Goal: Task Accomplishment & Management: Manage account settings

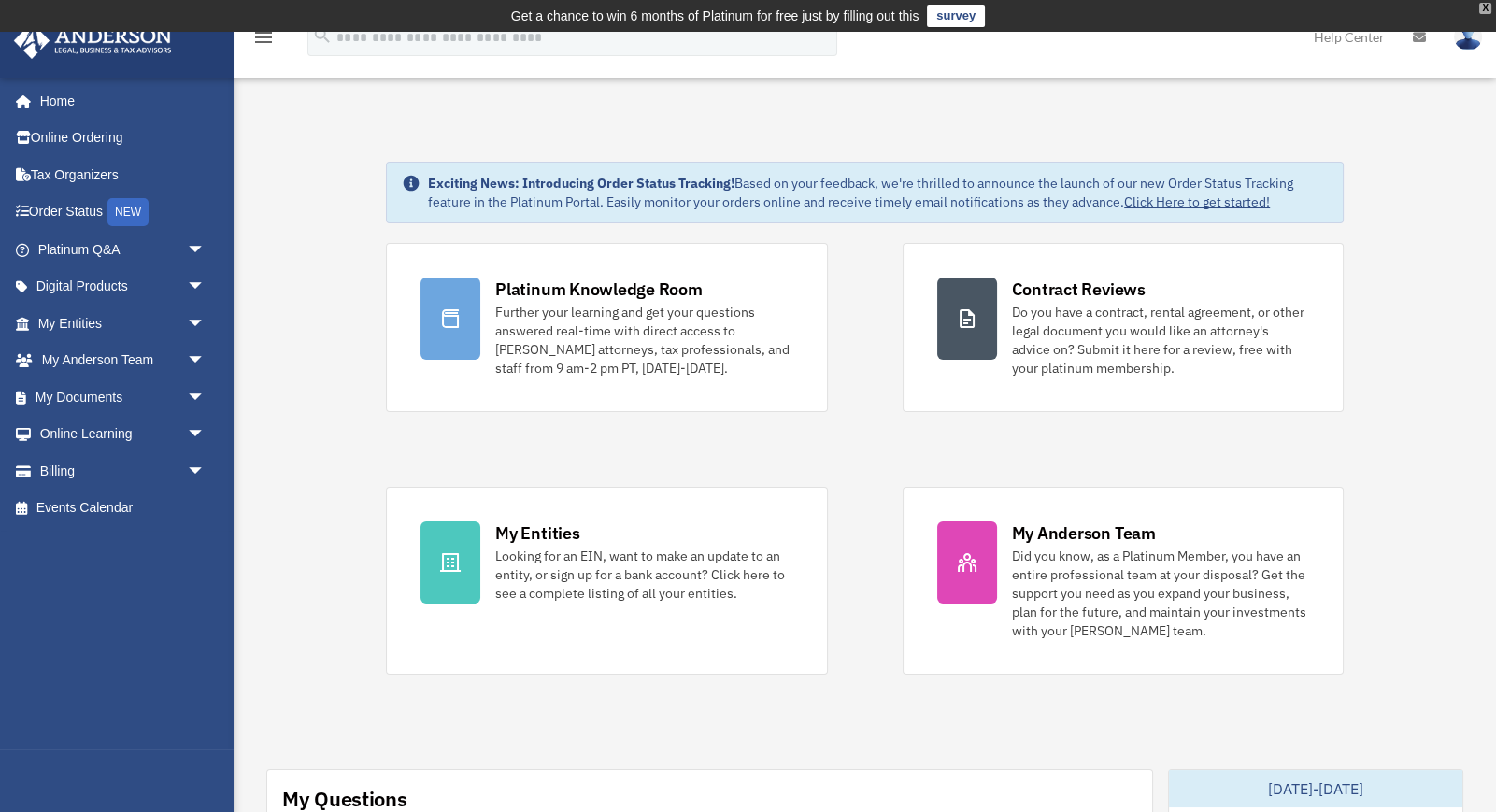
click at [1483, 6] on div "X" at bounding box center [1485, 9] width 12 height 11
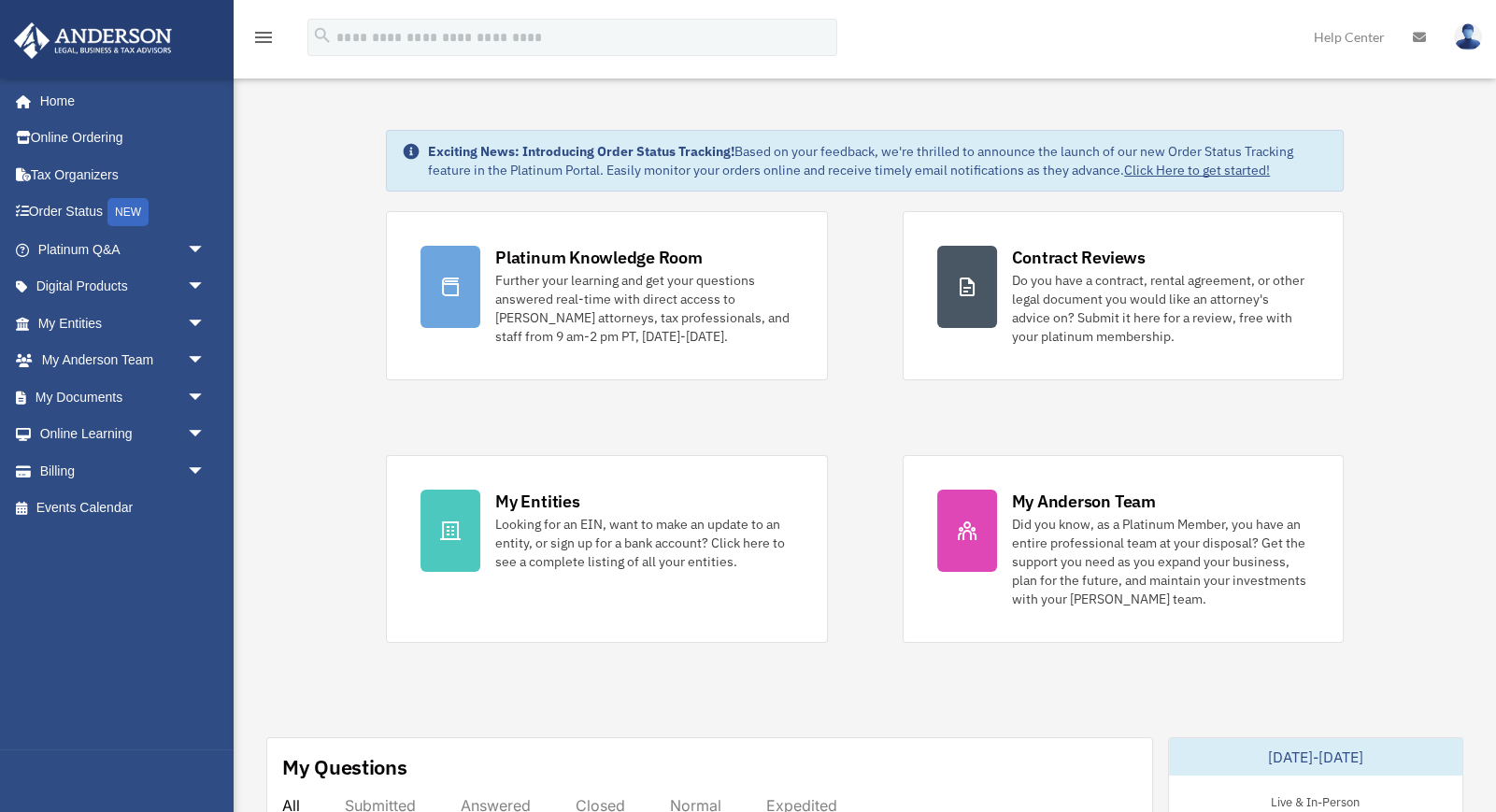
click at [1462, 34] on img at bounding box center [1467, 37] width 28 height 27
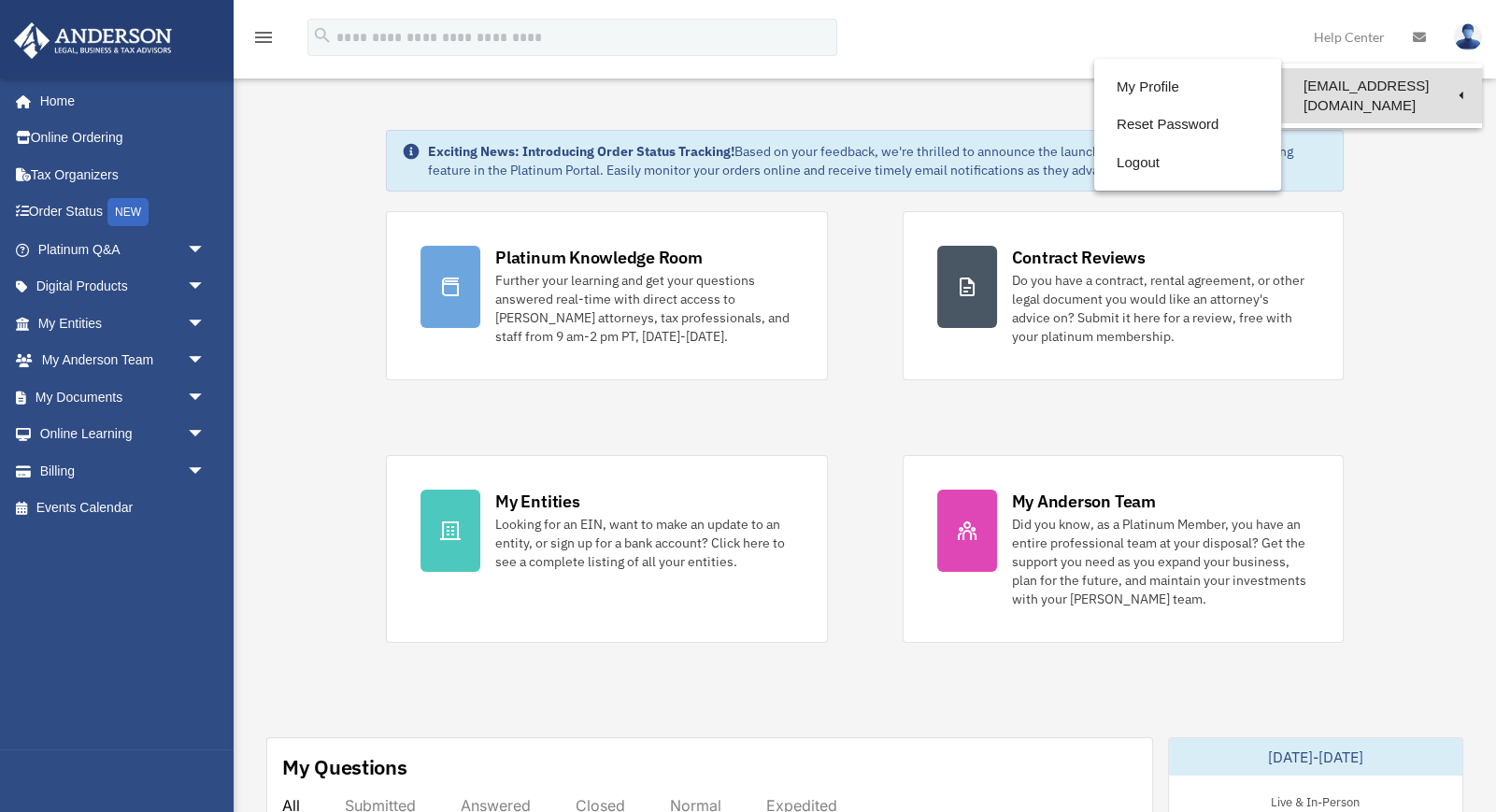
click at [1404, 79] on link "[EMAIL_ADDRESS][DOMAIN_NAME]" at bounding box center [1382, 96] width 201 height 55
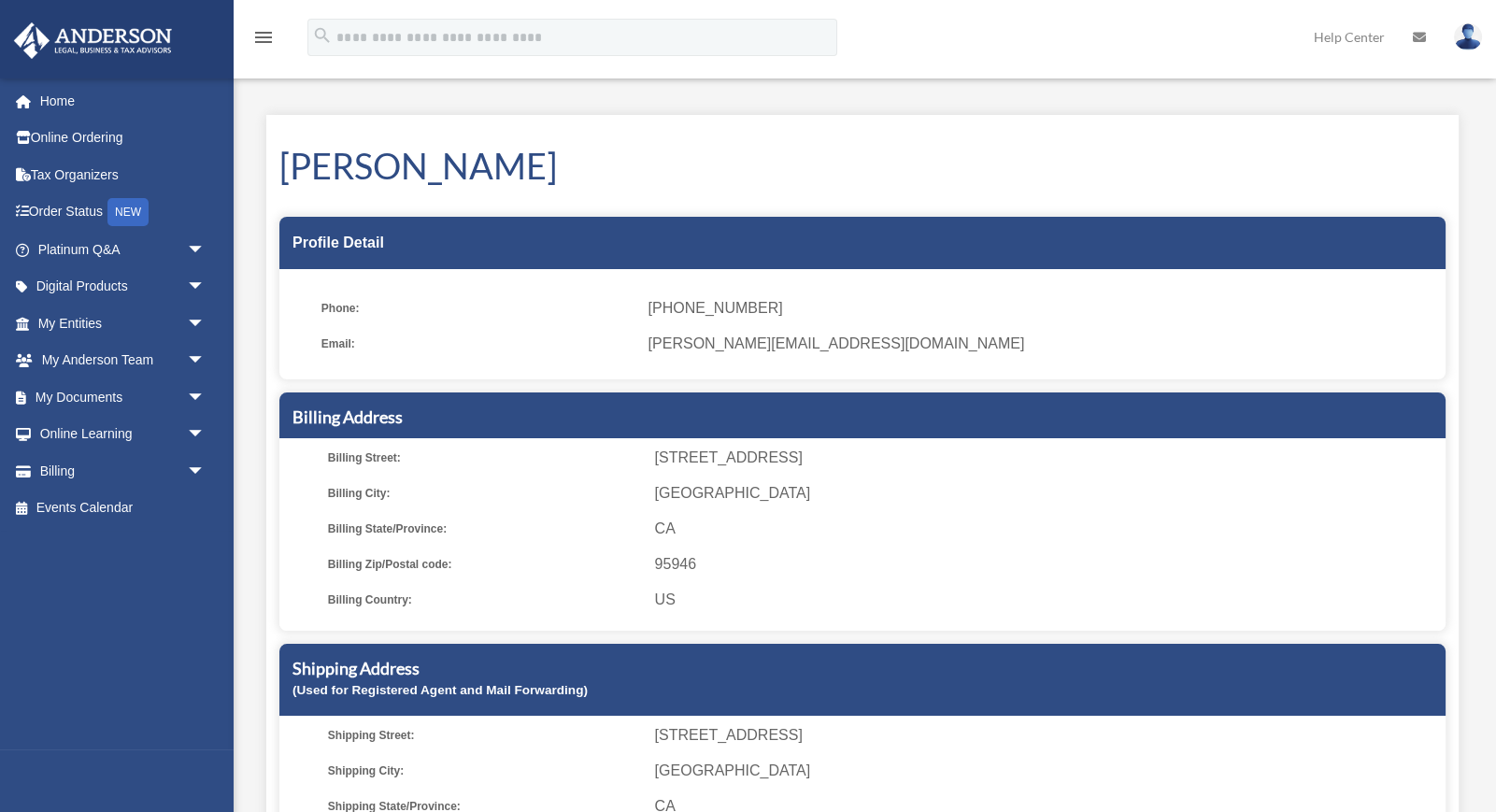
click at [777, 342] on span "c.gregory@mac.com" at bounding box center [1040, 343] width 784 height 26
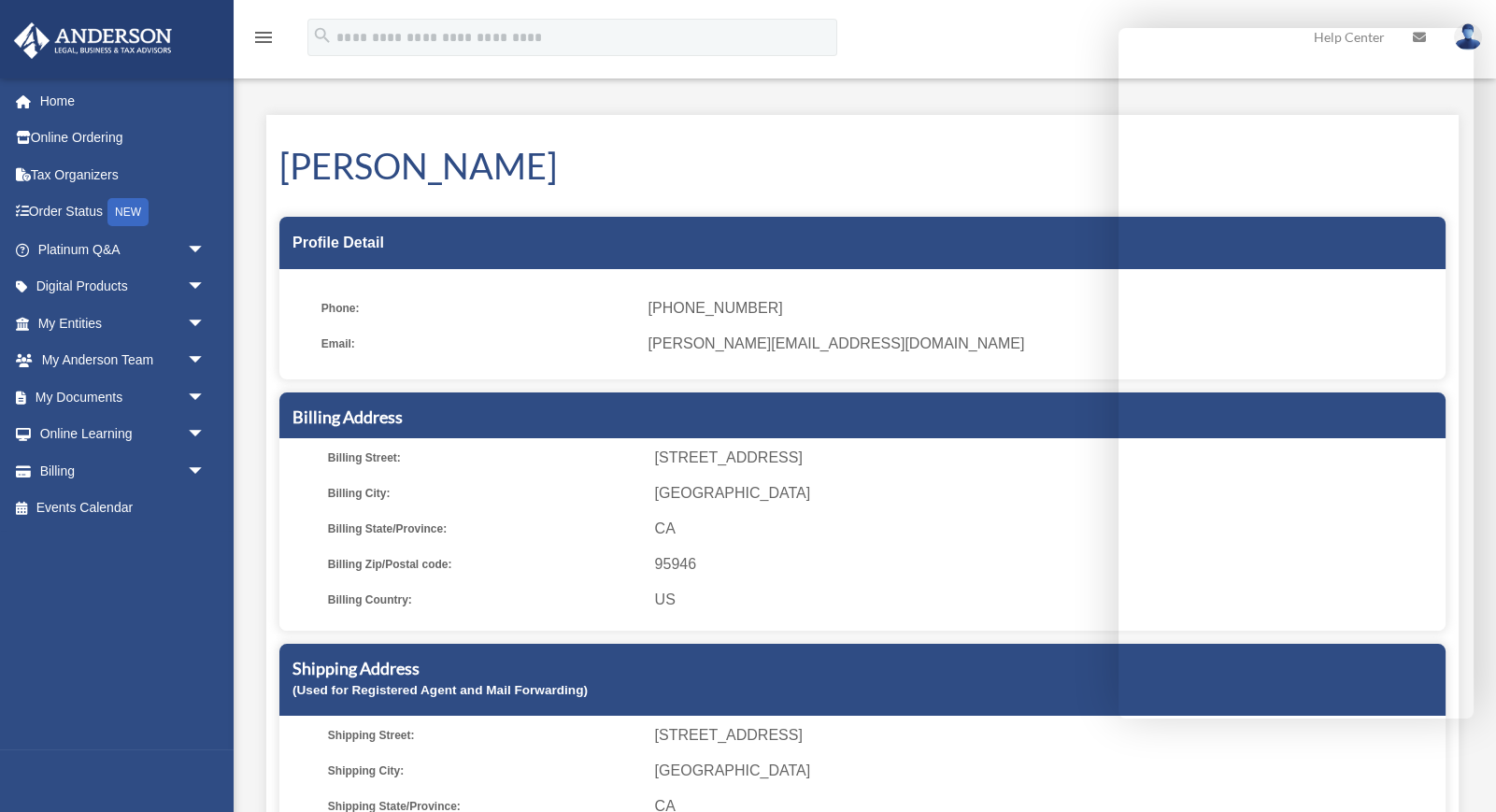
click at [933, 181] on h1 "Carolyn Gregory" at bounding box center [862, 166] width 1166 height 50
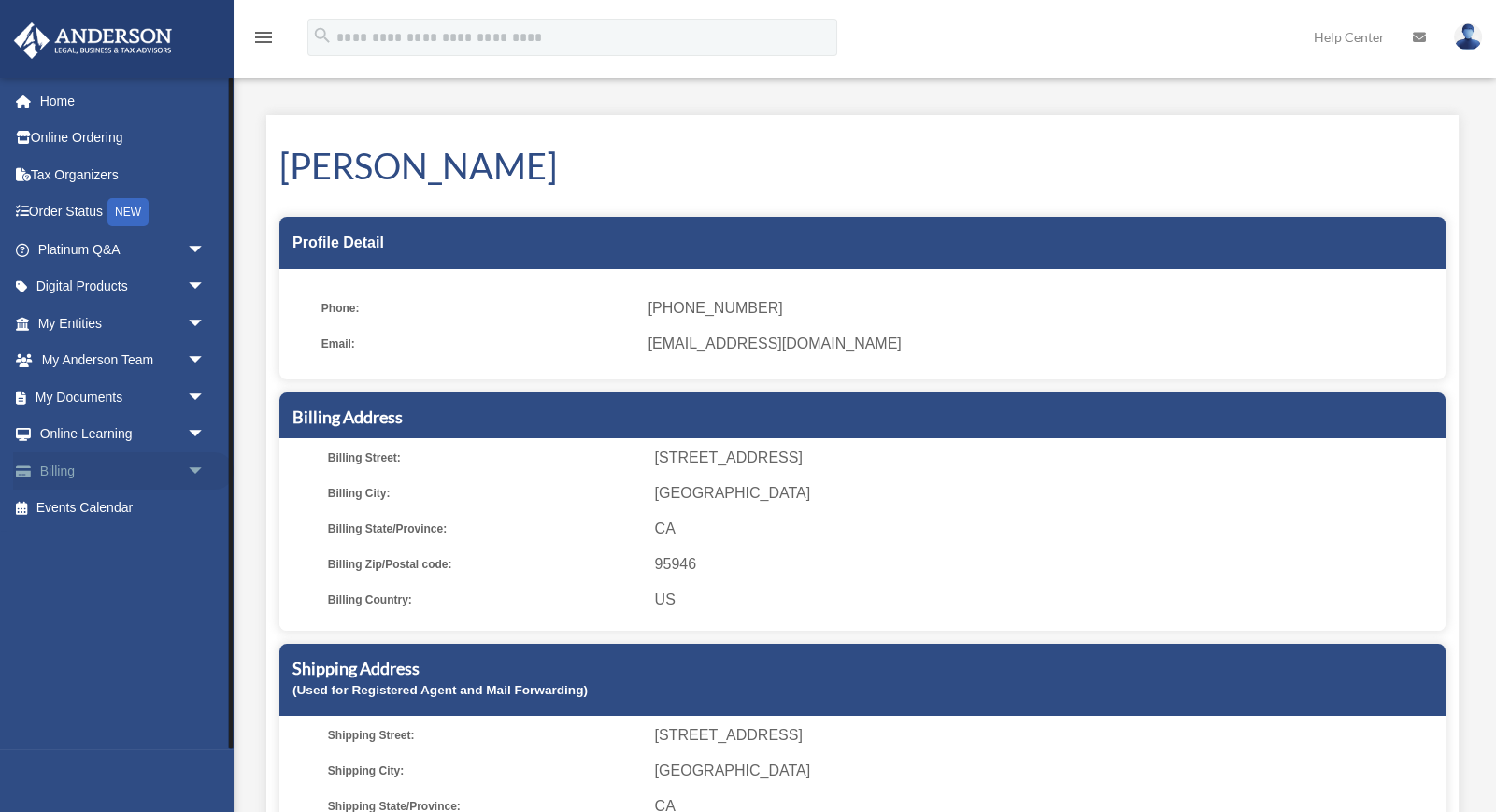
click at [57, 465] on link "Billing arrow_drop_down" at bounding box center [123, 470] width 220 height 37
